Goal: Task Accomplishment & Management: Manage account settings

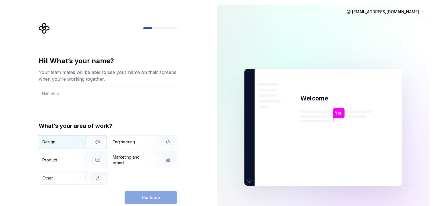
click at [58, 143] on div "Design" at bounding box center [60, 142] width 36 height 6
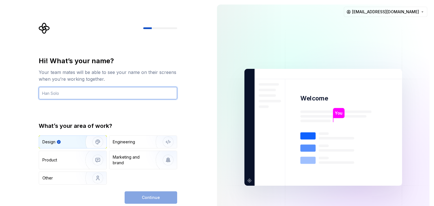
click at [65, 95] on input "text" at bounding box center [108, 93] width 139 height 12
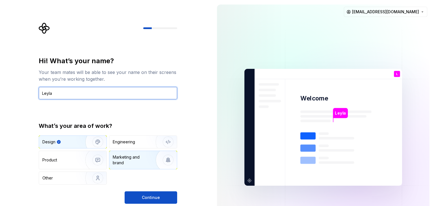
type input "Leyla"
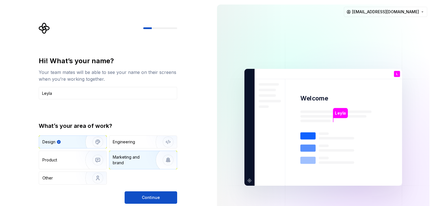
click at [116, 159] on div "Design Engineering Product Marketing and brand Other" at bounding box center [108, 160] width 139 height 49
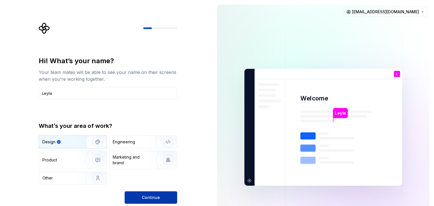
click at [153, 201] on button "Continue" at bounding box center [151, 198] width 53 height 12
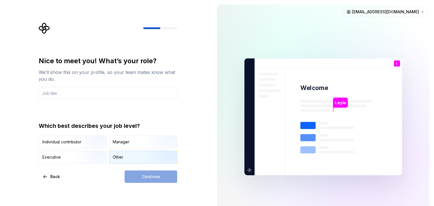
click at [128, 161] on div "Other" at bounding box center [143, 157] width 68 height 12
click at [144, 177] on div "Continue" at bounding box center [151, 177] width 53 height 12
click at [71, 87] on div "Nice to meet you! What’s your role? We’ll show this on your profile, so your te…" at bounding box center [108, 78] width 139 height 43
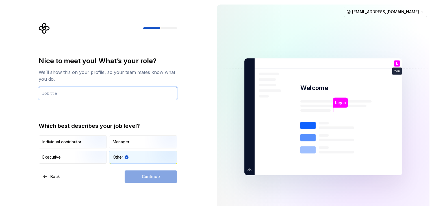
click at [71, 90] on input "text" at bounding box center [108, 93] width 139 height 12
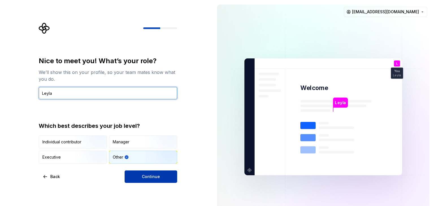
type input "Leyla"
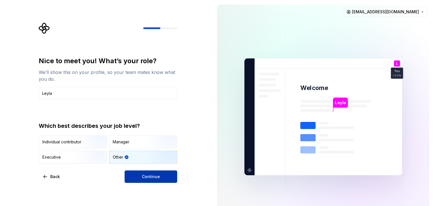
click at [152, 179] on span "Continue" at bounding box center [151, 177] width 18 height 6
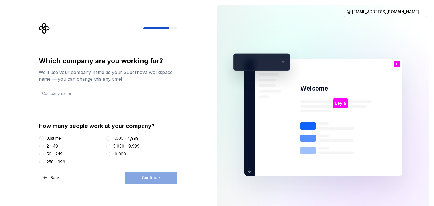
click at [57, 139] on div "Just me" at bounding box center [54, 139] width 14 height 6
click at [44, 139] on button "Just me" at bounding box center [41, 138] width 5 height 5
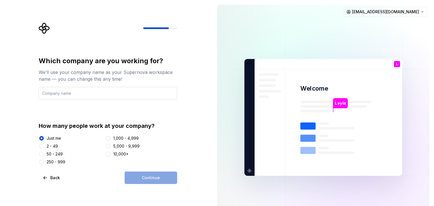
click at [88, 94] on input "text" at bounding box center [108, 93] width 139 height 12
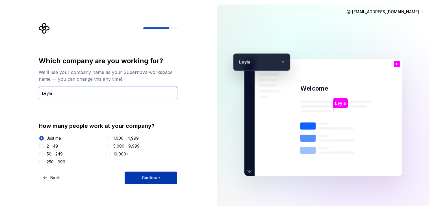
type input "Leyla"
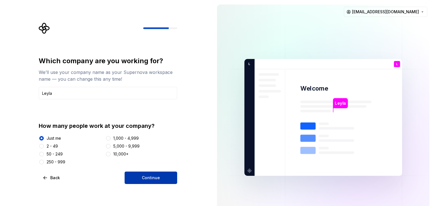
click at [168, 176] on button "Continue" at bounding box center [151, 178] width 53 height 12
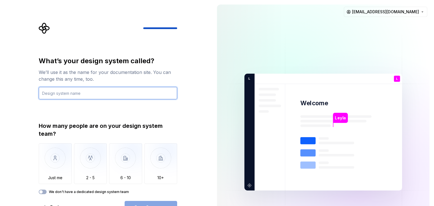
click at [87, 93] on input "text" at bounding box center [108, 93] width 139 height 12
type input "Testando DS"
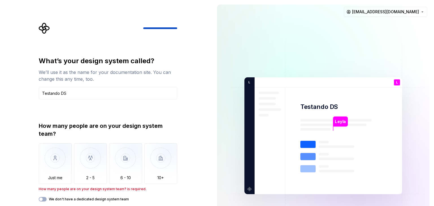
click at [0, 112] on div "What’s your design system called? We’ll use it as the name for your documentati…" at bounding box center [106, 136] width 213 height 272
click at [60, 164] on img "button" at bounding box center [55, 163] width 33 height 38
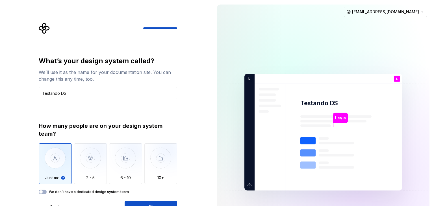
click at [145, 206] on div "Open Supernova" at bounding box center [151, 207] width 53 height 12
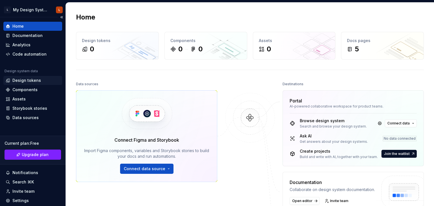
click at [29, 80] on div "Design tokens" at bounding box center [26, 81] width 29 height 6
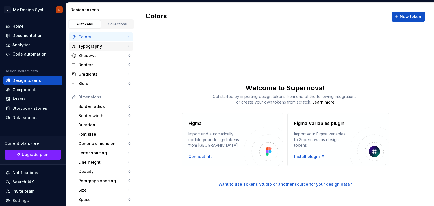
click at [114, 46] on div "Typography" at bounding box center [103, 47] width 50 height 6
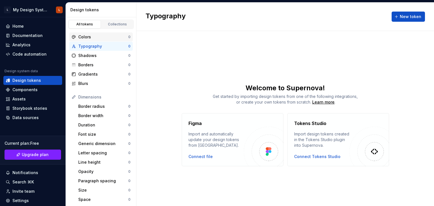
click at [107, 36] on div "Colors" at bounding box center [103, 37] width 50 height 6
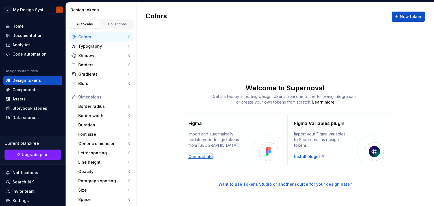
click at [202, 156] on div "Connect file" at bounding box center [201, 157] width 24 height 6
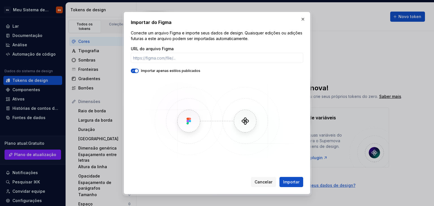
click at [236, 39] on font "Conecte um arquivo Figma e importe seus dados de design. Quaisquer edições ou a…" at bounding box center [217, 36] width 173 height 10
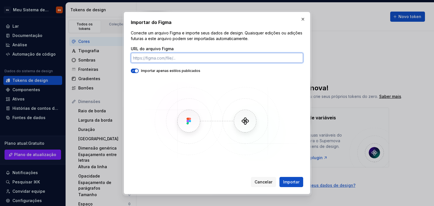
click at [208, 62] on input "URL do arquivo Figma" at bounding box center [217, 58] width 172 height 10
paste input "[URL][DOMAIN_NAME][PHONE_NUMBER]"
type input "[URL][DOMAIN_NAME][PHONE_NUMBER]"
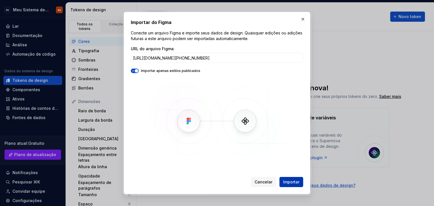
scroll to position [0, 0]
click at [287, 181] on font "Importar" at bounding box center [291, 182] width 16 height 5
click at [292, 182] on font "Importar" at bounding box center [291, 182] width 16 height 5
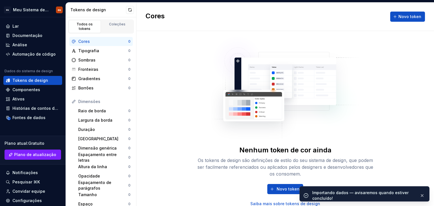
scroll to position [2, 0]
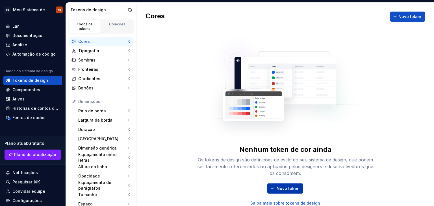
click at [284, 186] on font "Novo token" at bounding box center [288, 188] width 23 height 5
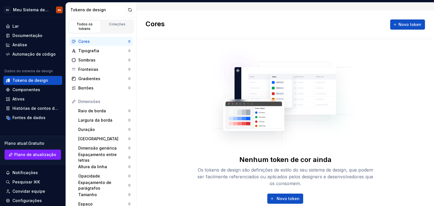
scroll to position [206, 0]
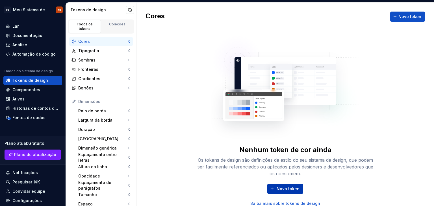
click at [285, 190] on font "Novo token" at bounding box center [288, 189] width 23 height 5
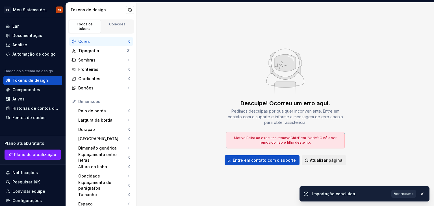
click at [412, 192] on font "Ver resumo" at bounding box center [404, 194] width 20 height 4
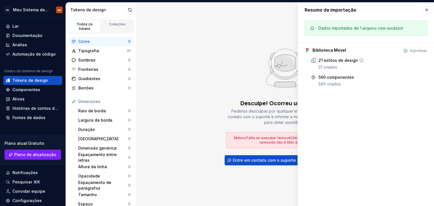
click at [342, 58] on font "21 estilos de design" at bounding box center [339, 60] width 40 height 5
click at [321, 65] on font "21 criados" at bounding box center [328, 67] width 19 height 5
click at [90, 48] on font "Tipografia" at bounding box center [88, 50] width 21 height 5
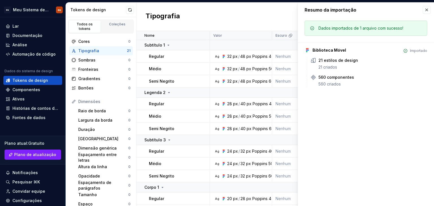
click at [254, 12] on div "Tipografia Novo token" at bounding box center [286, 17] width 298 height 29
click at [428, 10] on button "button" at bounding box center [427, 10] width 8 height 8
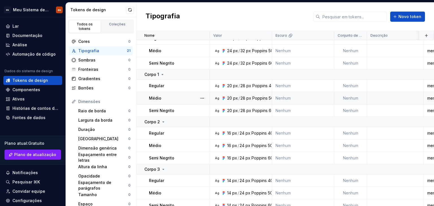
scroll to position [169, 0]
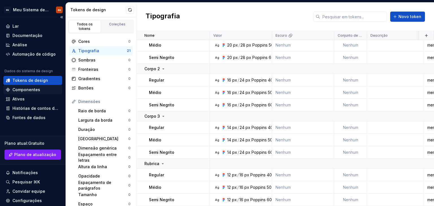
click at [26, 91] on font "Componentes" at bounding box center [26, 89] width 28 height 5
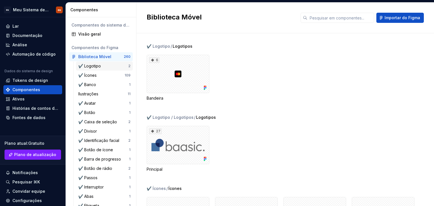
click at [99, 68] on font "✔️ Logotipo" at bounding box center [89, 66] width 23 height 5
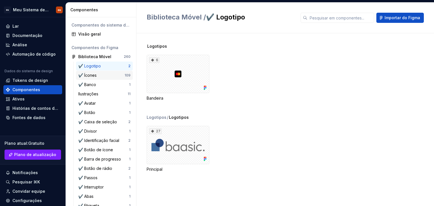
click at [96, 79] on div "✔️ Ícones 109" at bounding box center [104, 75] width 57 height 9
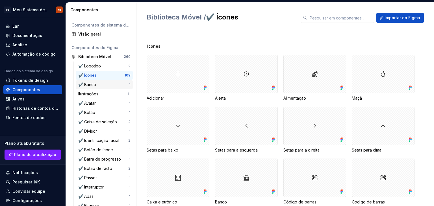
click at [95, 84] on font "✔️ Banco" at bounding box center [87, 84] width 18 height 5
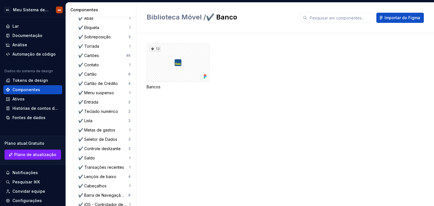
scroll to position [198, 0]
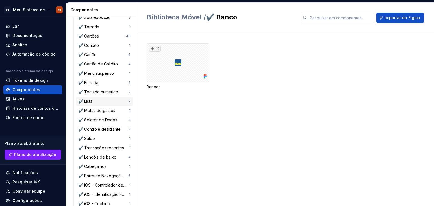
click at [94, 102] on div "✔️ Lista" at bounding box center [86, 102] width 16 height 6
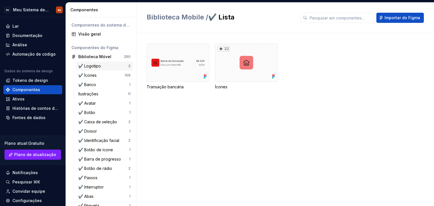
click at [99, 67] on font "✔️ Logotipo" at bounding box center [89, 66] width 23 height 5
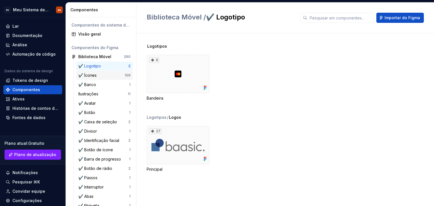
click at [99, 78] on div "✔️ Ícones 109" at bounding box center [104, 75] width 57 height 9
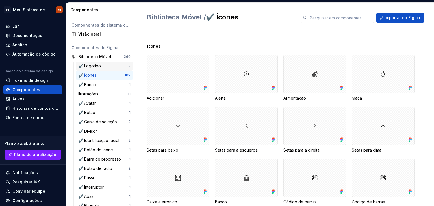
click at [98, 67] on font "✔️ Logotipo" at bounding box center [89, 66] width 23 height 5
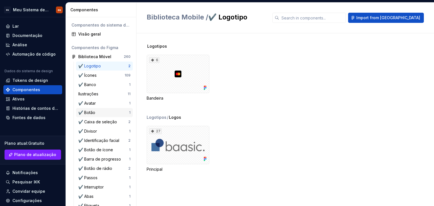
click at [97, 112] on div "✔️ Botão" at bounding box center [87, 113] width 19 height 6
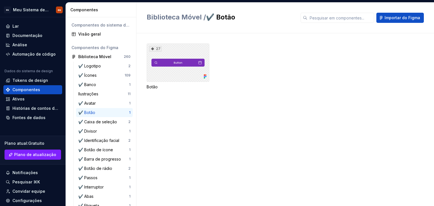
click at [184, 72] on div "27" at bounding box center [178, 63] width 63 height 38
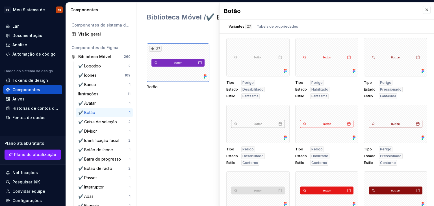
click at [173, 123] on div "27 Botão" at bounding box center [291, 119] width 288 height 173
click at [202, 119] on div "27 Botão" at bounding box center [291, 119] width 288 height 173
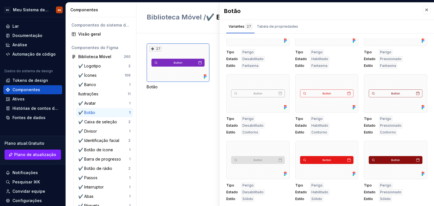
scroll to position [141, 0]
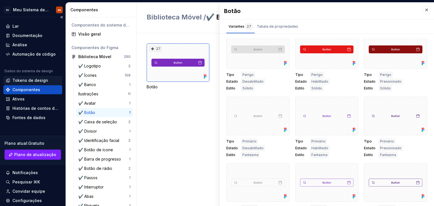
click at [38, 81] on font "Tokens de design" at bounding box center [30, 80] width 36 height 5
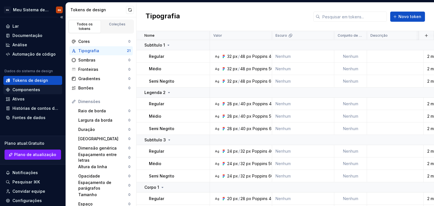
click at [23, 91] on font "Componentes" at bounding box center [26, 89] width 28 height 5
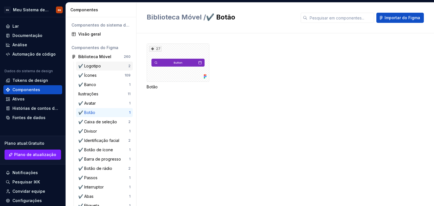
click at [90, 65] on font "✔️ Logotipo" at bounding box center [89, 66] width 23 height 5
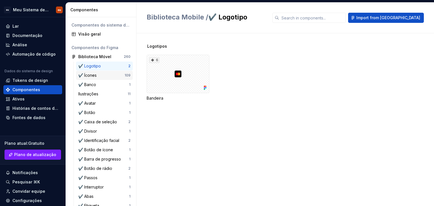
click at [90, 73] on font "✔️ Ícones" at bounding box center [87, 75] width 18 height 5
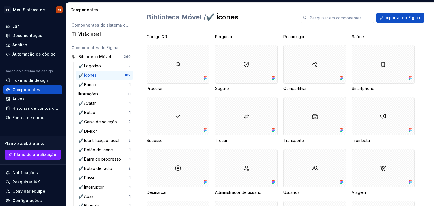
scroll to position [1332, 0]
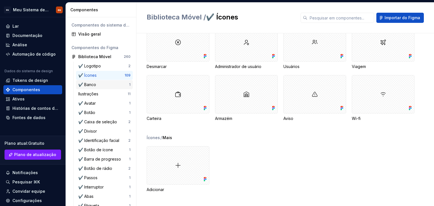
click at [93, 83] on font "✔️ Banco" at bounding box center [87, 84] width 18 height 5
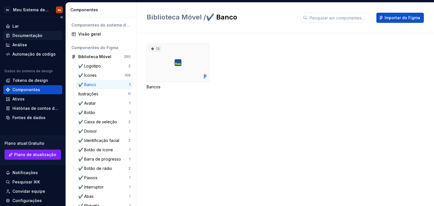
click at [34, 33] on font "Documentação" at bounding box center [27, 35] width 30 height 5
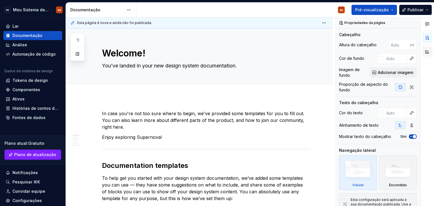
click at [428, 49] on button "button" at bounding box center [427, 52] width 10 height 10
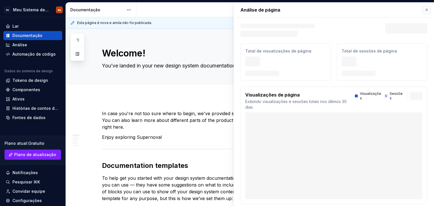
click at [423, 11] on button "button" at bounding box center [427, 10] width 8 height 8
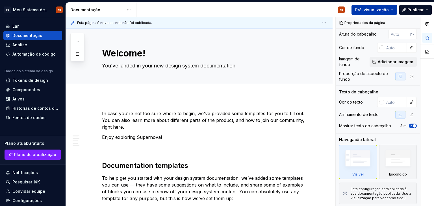
click at [386, 12] on span "Pré-visualização" at bounding box center [372, 10] width 34 height 6
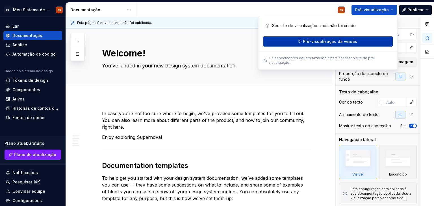
click at [314, 40] on font "Pré-visualização da versão" at bounding box center [330, 41] width 55 height 5
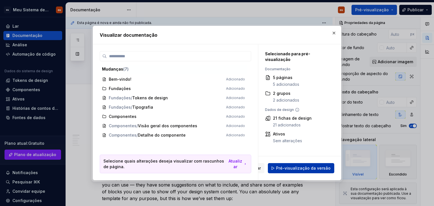
click at [289, 168] on font "Pré-visualização da versão" at bounding box center [303, 168] width 55 height 5
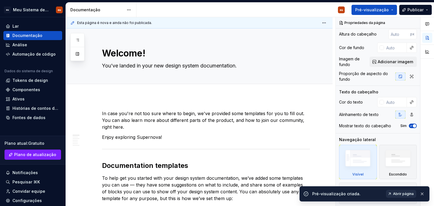
click at [392, 193] on link "Abrir página" at bounding box center [401, 194] width 30 height 8
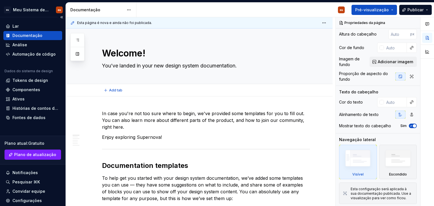
type textarea "*"
click at [28, 87] on font "Componentes" at bounding box center [26, 89] width 28 height 5
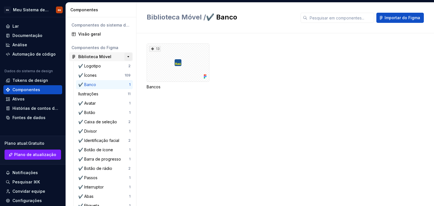
click at [124, 58] on button "button" at bounding box center [128, 57] width 8 height 8
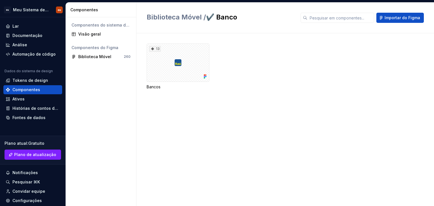
drag, startPoint x: 90, startPoint y: 58, endPoint x: 280, endPoint y: 19, distance: 193.0
click at [280, 20] on h2 "Biblioteca Móvel / ✔️ Banco" at bounding box center [220, 17] width 147 height 9
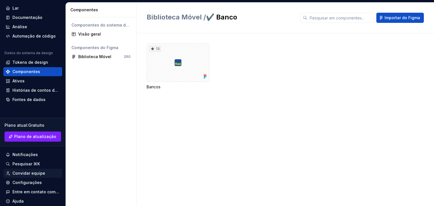
scroll to position [37, 0]
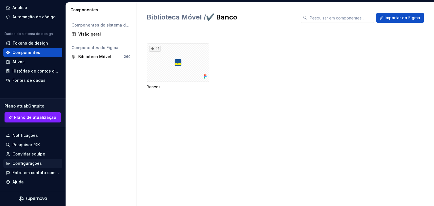
click at [23, 166] on div "Configurações" at bounding box center [26, 164] width 29 height 6
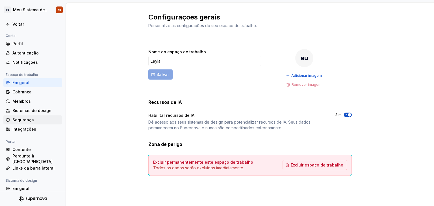
click at [26, 122] on font "Segurança" at bounding box center [22, 120] width 21 height 5
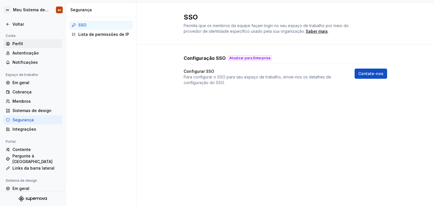
click at [22, 43] on font "Perfil" at bounding box center [17, 43] width 10 height 5
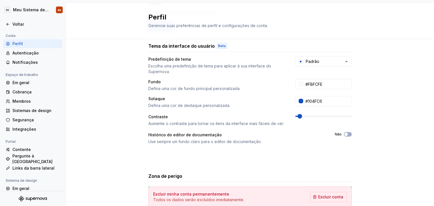
scroll to position [123, 0]
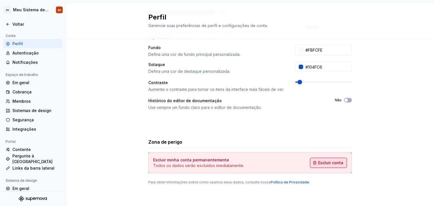
click at [325, 165] on font "Excluir conta" at bounding box center [330, 163] width 25 height 5
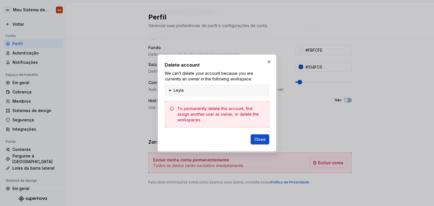
drag, startPoint x: 200, startPoint y: 90, endPoint x: 314, endPoint y: 86, distance: 113.4
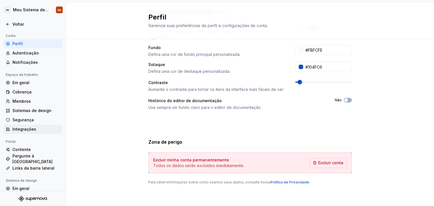
click at [40, 129] on div "Integrações" at bounding box center [35, 130] width 47 height 6
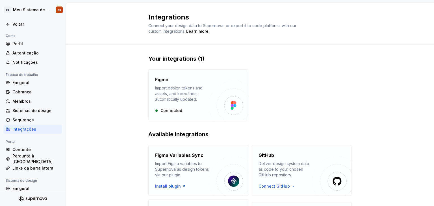
click at [26, 130] on font "Integrações" at bounding box center [24, 129] width 24 height 5
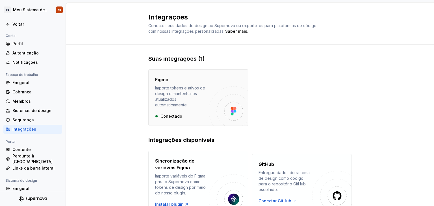
click at [196, 106] on div "Importe tokens e ativos de design e mantenha-os atualizados automaticamente." at bounding box center [182, 96] width 54 height 23
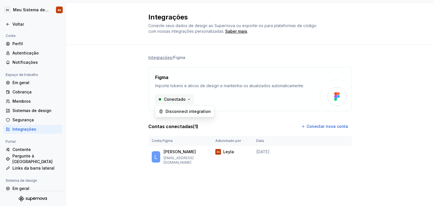
click at [184, 99] on html "eu Meu Sistema de Design eu Voltar Conta Perfil Autenticação Notificações Espaç…" at bounding box center [217, 103] width 434 height 206
click at [184, 112] on font "Desconecte a integração" at bounding box center [191, 111] width 50 height 5
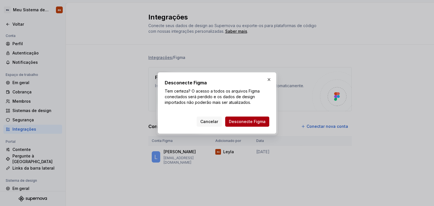
click at [241, 122] on font "Desconecte Figma" at bounding box center [247, 121] width 37 height 5
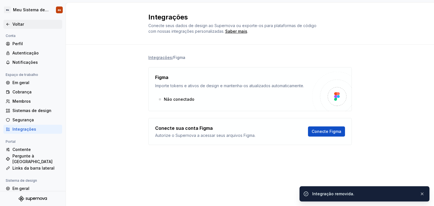
click at [25, 27] on div "Voltar" at bounding box center [35, 24] width 47 height 6
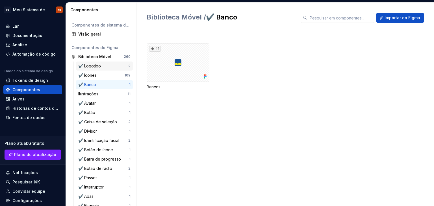
click at [119, 65] on div "✔️ Logotipo" at bounding box center [103, 66] width 50 height 6
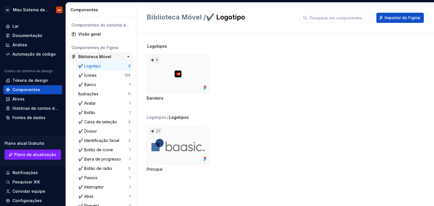
click at [94, 60] on div "Biblioteca Móvel 260" at bounding box center [101, 56] width 64 height 9
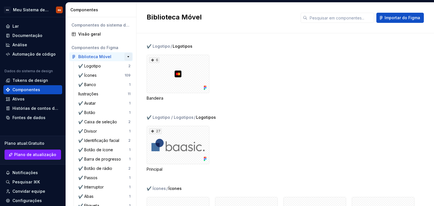
click at [127, 57] on button "button" at bounding box center [128, 57] width 8 height 8
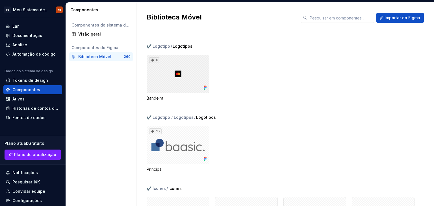
drag, startPoint x: 167, startPoint y: 75, endPoint x: 280, endPoint y: 57, distance: 114.5
click at [280, 57] on div "6 Bandeira" at bounding box center [291, 78] width 288 height 46
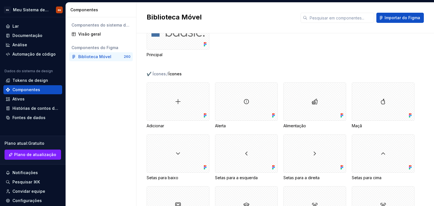
scroll to position [226, 0]
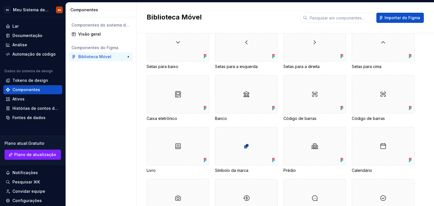
click at [107, 58] on font "Biblioteca Móvel" at bounding box center [94, 56] width 33 height 5
click at [123, 58] on div "260" at bounding box center [125, 57] width 10 height 8
click at [128, 56] on button "button" at bounding box center [128, 57] width 8 height 8
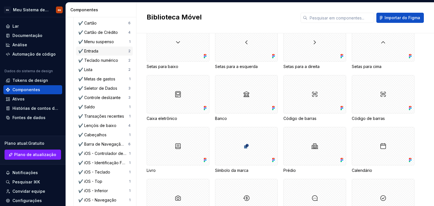
scroll to position [290, 0]
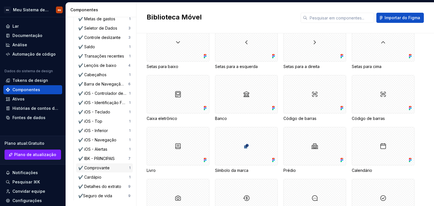
click at [98, 167] on font "✔️ Comprovante" at bounding box center [93, 168] width 31 height 5
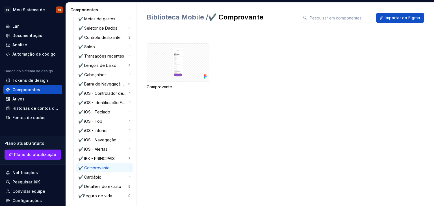
drag, startPoint x: 193, startPoint y: 79, endPoint x: 161, endPoint y: 118, distance: 50.2
click at [161, 118] on div "Comprovante" at bounding box center [291, 119] width 288 height 173
click at [14, 116] on font "Fontes de dados" at bounding box center [28, 117] width 33 height 5
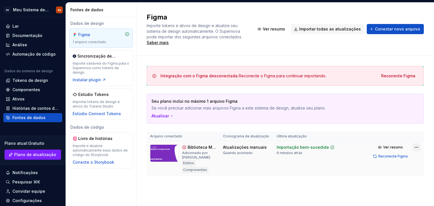
click at [416, 142] on html "eu Meu Sistema de Design eu Lar Documentação Análise Automação de código Dados …" at bounding box center [217, 103] width 434 height 206
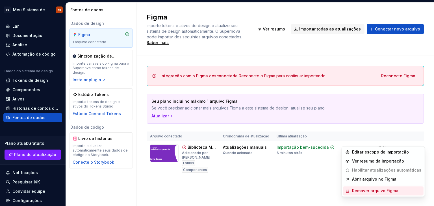
click at [375, 190] on font "Remover arquivo Figma" at bounding box center [375, 191] width 46 height 5
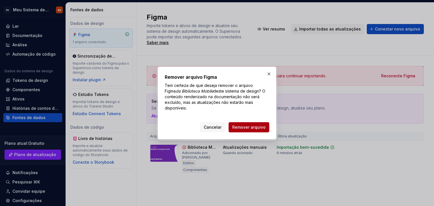
click at [260, 125] on font "Remover arquivo" at bounding box center [248, 127] width 33 height 5
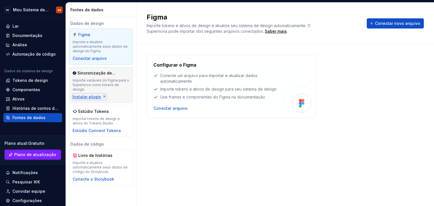
click at [89, 94] on font "Instalar plugin" at bounding box center [87, 96] width 29 height 5
